Goal: Find specific page/section: Find specific page/section

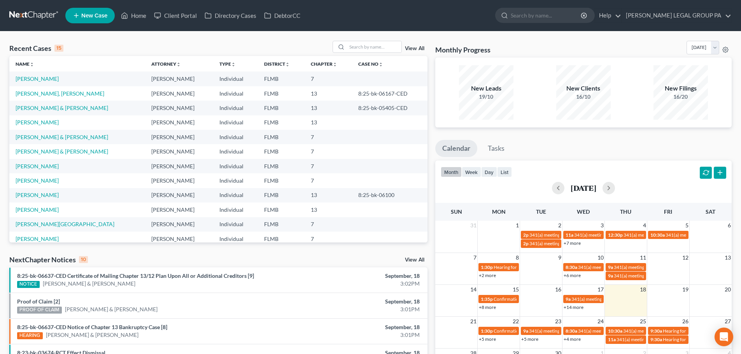
click at [44, 16] on link at bounding box center [34, 16] width 50 height 14
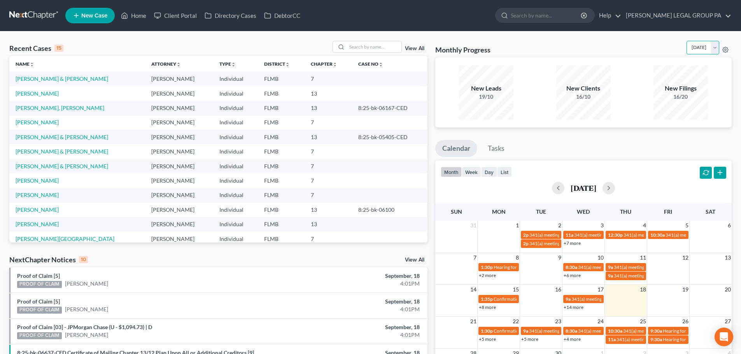
click at [710, 49] on select "[DATE] [DATE] [DATE] [DATE] [DATE] [DATE] [DATE] [DATE] [DATE] [DATE] [DATE] [D…" at bounding box center [702, 48] width 33 height 14
click at [686, 41] on select "[DATE] [DATE] [DATE] [DATE] [DATE] [DATE] [DATE] [DATE] [DATE] [DATE] [DATE] [D…" at bounding box center [702, 48] width 33 height 14
click at [698, 47] on select "[DATE] [DATE] [DATE] [DATE] [DATE] [DATE] [DATE] [DATE] [DATE] [DATE] [DATE] [D…" at bounding box center [702, 48] width 33 height 14
select select "0"
click at [686, 41] on select "[DATE] [DATE] [DATE] [DATE] [DATE] [DATE] [DATE] [DATE] [DATE] [DATE] [DATE] [D…" at bounding box center [702, 48] width 33 height 14
